Goal: Task Accomplishment & Management: Complete application form

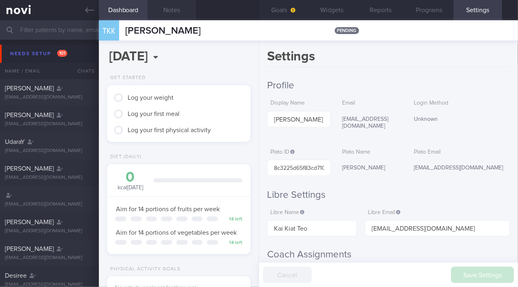
scroll to position [589, 0]
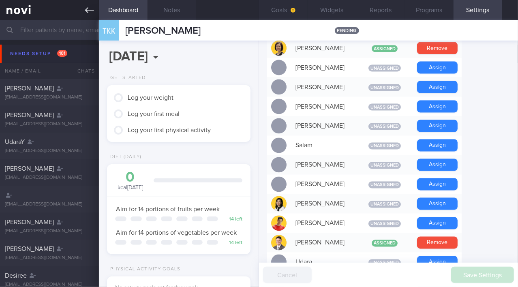
click at [85, 13] on icon at bounding box center [89, 10] width 9 height 9
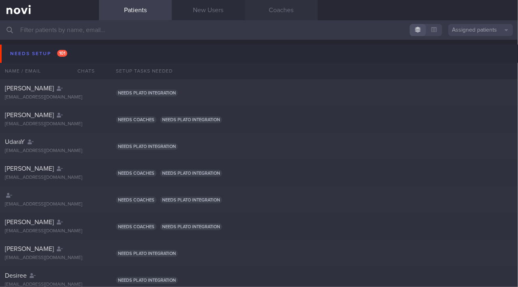
click at [295, 13] on link "Coaches" at bounding box center [281, 10] width 73 height 20
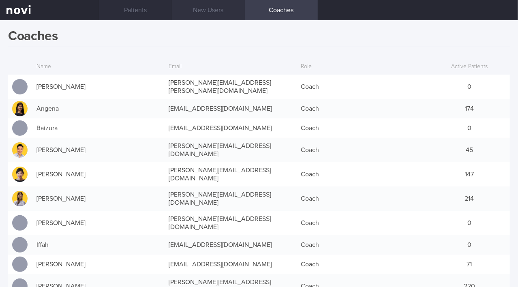
click at [210, 11] on link "New Users" at bounding box center [208, 10] width 73 height 20
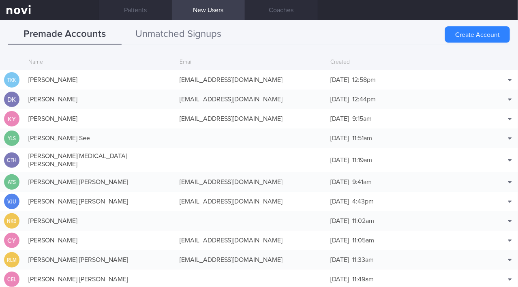
click at [180, 33] on button "Unmatched Signups" at bounding box center [178, 34] width 113 height 20
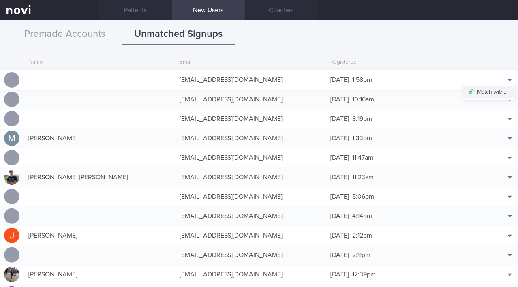
click at [497, 93] on button "Match with..." at bounding box center [488, 92] width 53 height 12
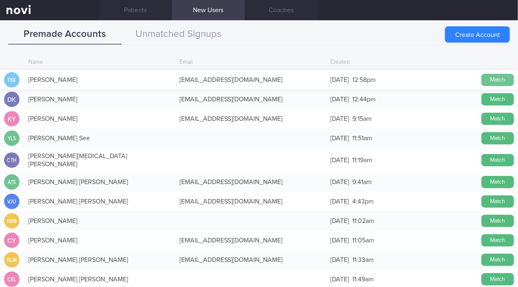
click at [495, 79] on button "Match" at bounding box center [497, 80] width 32 height 12
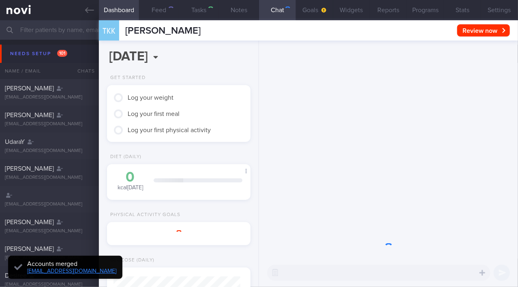
type input "SAF LIP"
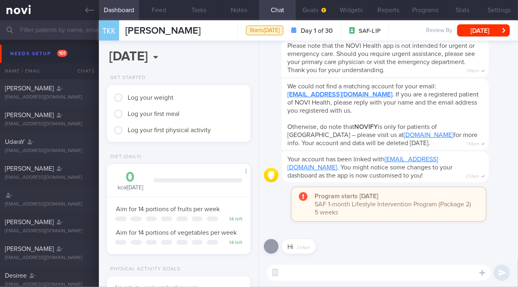
click at [324, 274] on textarea at bounding box center [378, 272] width 223 height 16
type textarea "Hi [PERSON_NAME]!"
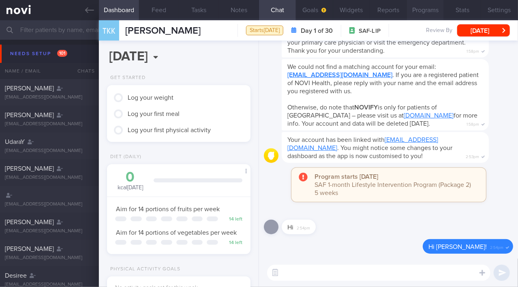
click at [418, 10] on button "Programs" at bounding box center [425, 10] width 37 height 20
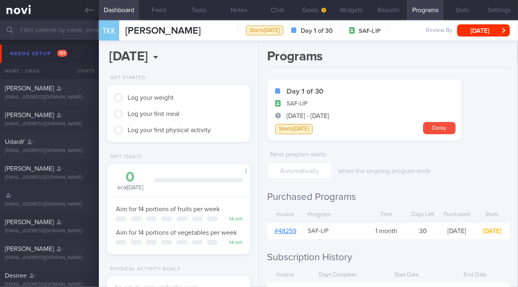
click at [286, 231] on link "# 48259" at bounding box center [285, 231] width 22 height 6
click at [42, 34] on input "text" at bounding box center [259, 29] width 518 height 19
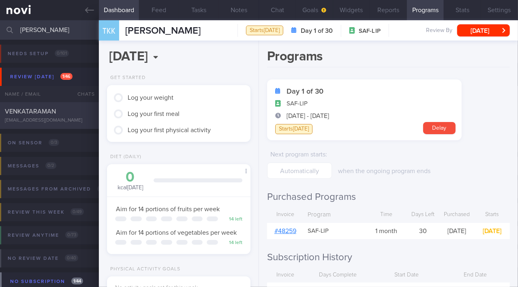
type input "[PERSON_NAME]"
click at [46, 111] on span "VENKATARAMAN" at bounding box center [30, 111] width 51 height 6
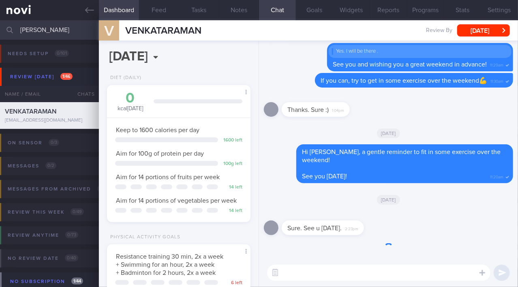
scroll to position [63, 127]
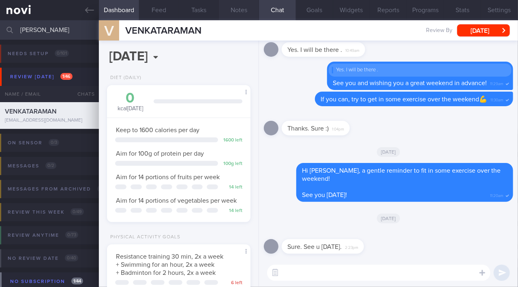
click at [231, 11] on button "Notes" at bounding box center [239, 10] width 40 height 20
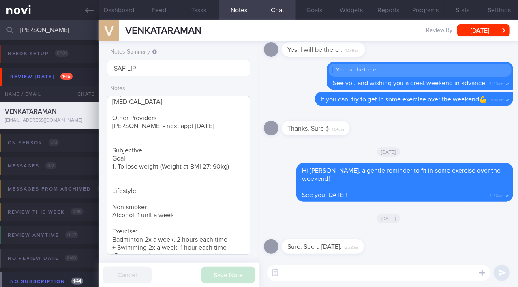
scroll to position [149, 0]
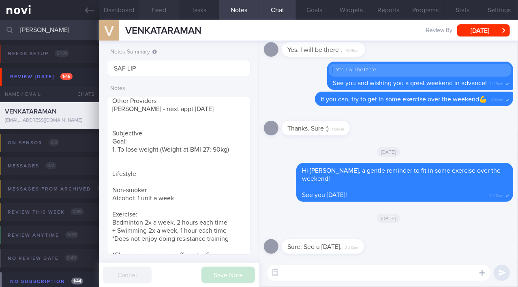
click at [152, 8] on button "Feed" at bounding box center [159, 10] width 40 height 20
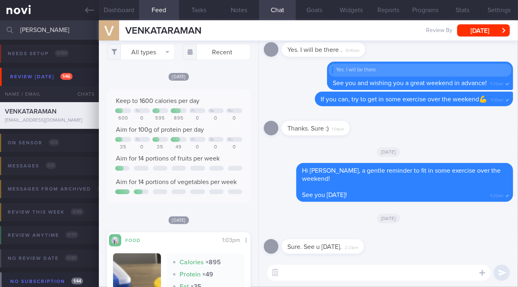
scroll to position [5, 0]
click at [87, 8] on icon at bounding box center [89, 10] width 9 height 9
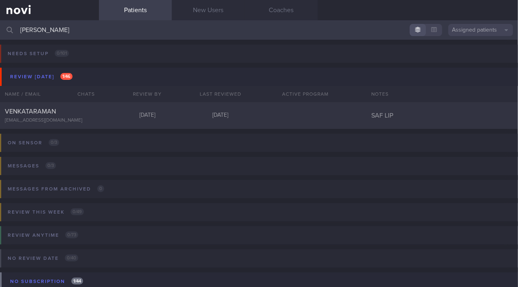
drag, startPoint x: 56, startPoint y: 30, endPoint x: 10, endPoint y: 28, distance: 46.6
click at [10, 28] on div "[PERSON_NAME] Assigned patients Assigned patients All active patients Archived …" at bounding box center [259, 29] width 518 height 19
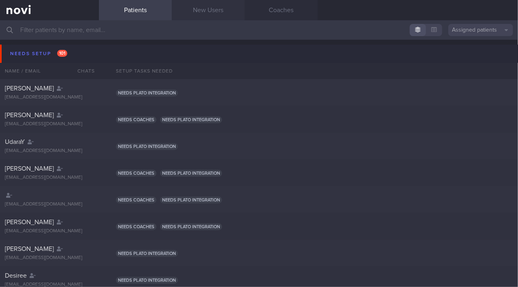
click at [222, 11] on link "New Users" at bounding box center [208, 10] width 73 height 20
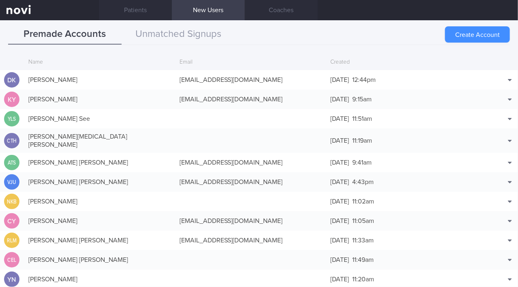
click at [458, 36] on button "Create Account" at bounding box center [477, 34] width 65 height 16
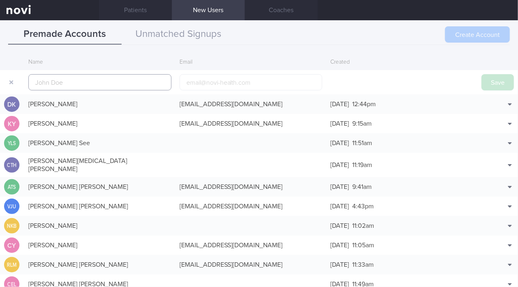
scroll to position [19, 0]
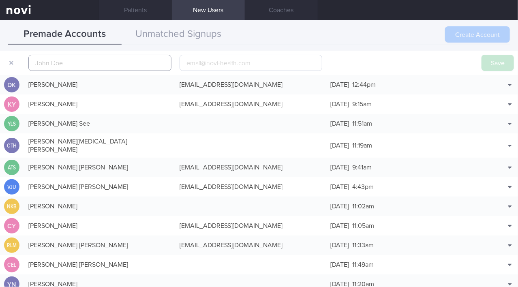
paste input "[PERSON_NAME] [PERSON_NAME]"
type input "[PERSON_NAME] [PERSON_NAME]"
click at [222, 66] on input "email" at bounding box center [250, 63] width 143 height 16
paste input "[EMAIL_ADDRESS][DOMAIN_NAME]"
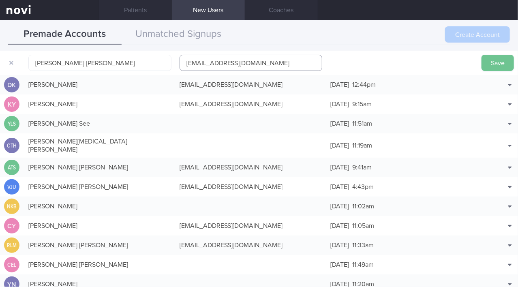
type input "[EMAIL_ADDRESS][DOMAIN_NAME]"
click at [482, 59] on button "Save" at bounding box center [497, 63] width 32 height 16
